Goal: Task Accomplishment & Management: Manage account settings

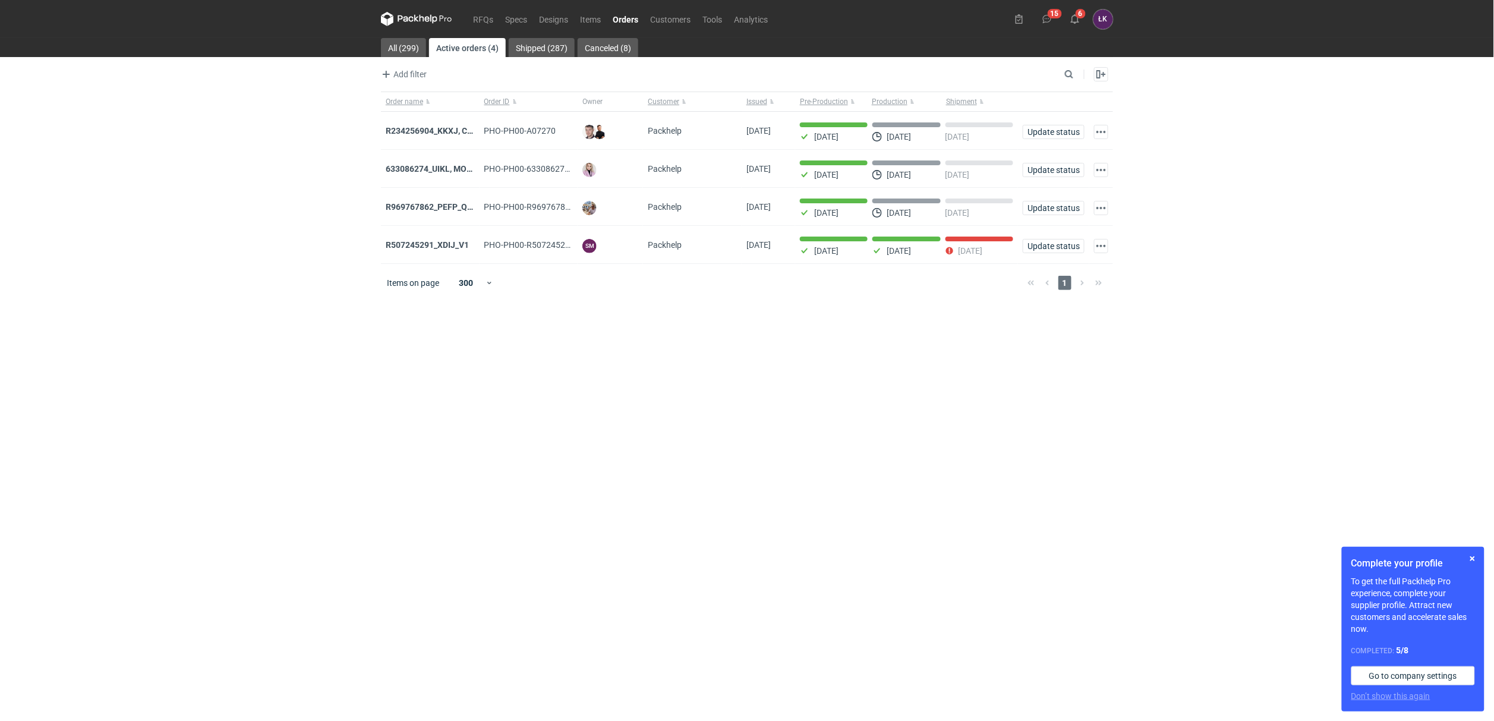
click at [260, 277] on div "RFQs Specs Designs Items Orders Customers Tools Analytics 15 6 [PERSON_NAME] Ko…" at bounding box center [747, 360] width 1494 height 721
